Goal: Find specific page/section: Find specific page/section

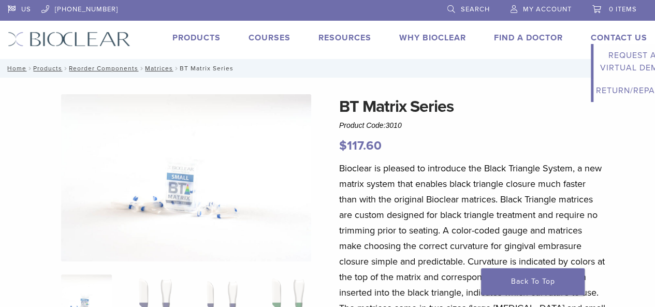
click at [605, 36] on link "Contact Us" at bounding box center [619, 38] width 56 height 10
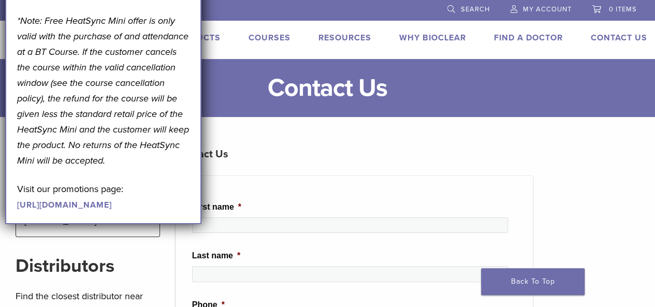
click at [220, 93] on h1 "Contact Us" at bounding box center [327, 88] width 655 height 25
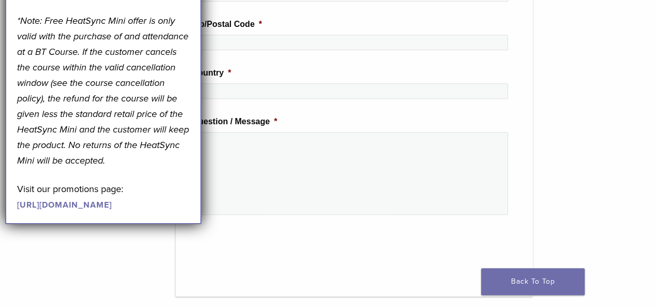
scroll to position [355, 0]
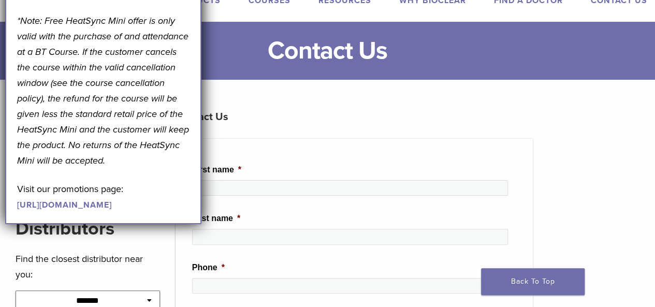
scroll to position [30, 0]
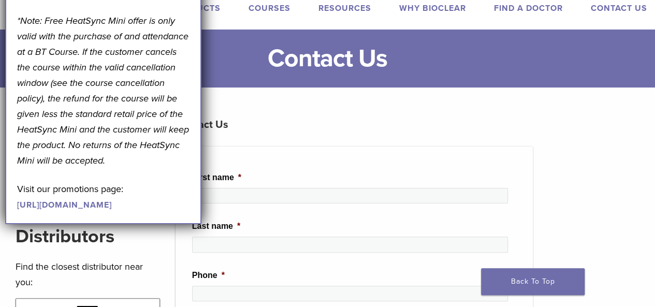
click at [268, 122] on h3 "Contact Us" at bounding box center [354, 124] width 357 height 25
